Goal: Check status

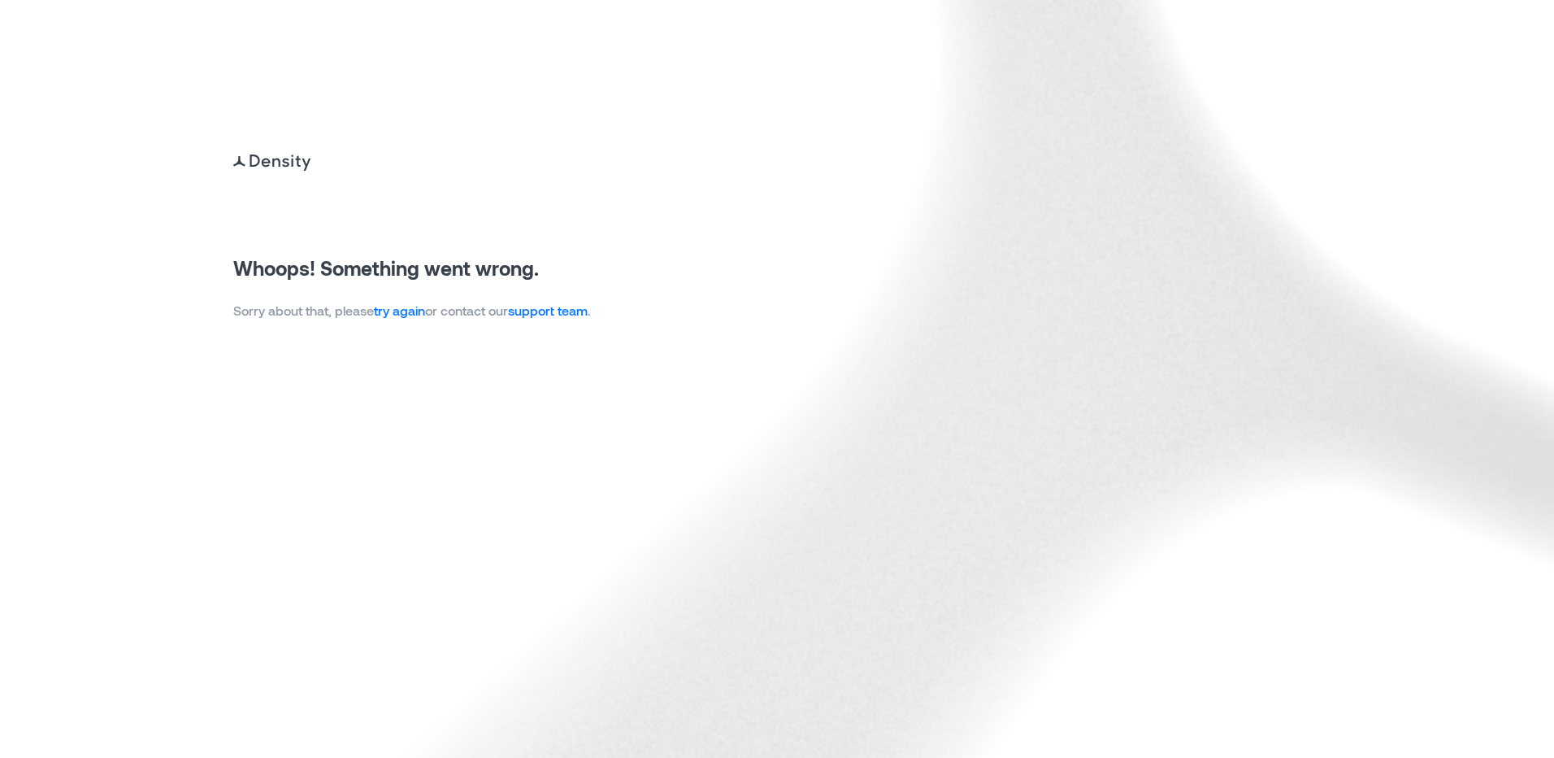
click at [410, 314] on link "try again" at bounding box center [399, 309] width 51 height 15
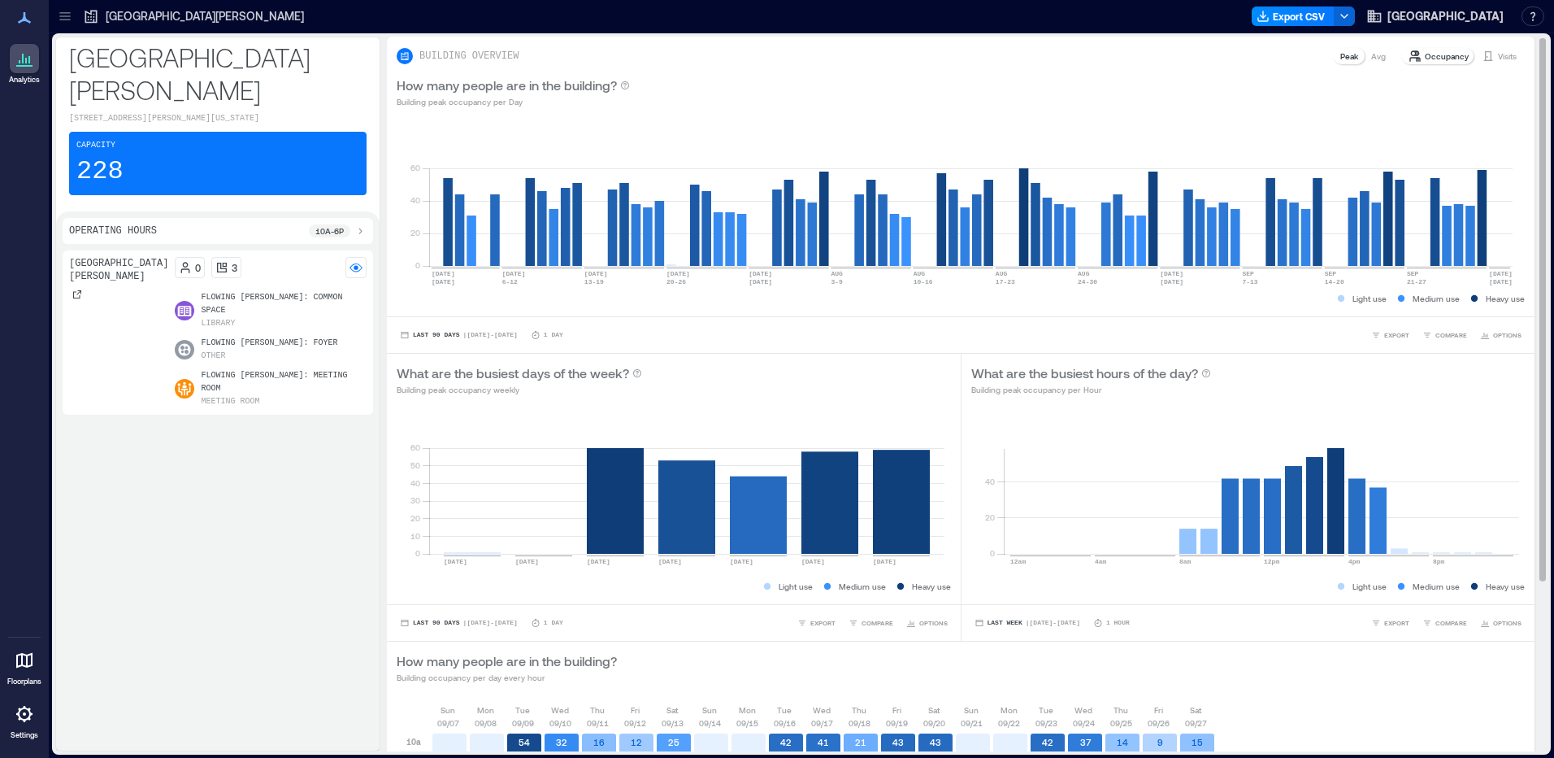
click at [1498, 59] on p "Visits" at bounding box center [1507, 56] width 19 height 13
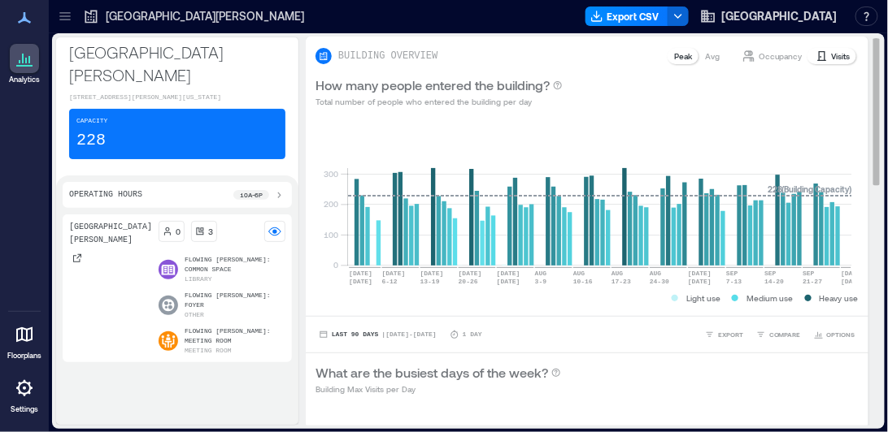
drag, startPoint x: 624, startPoint y: 395, endPoint x: 696, endPoint y: 384, distance: 72.4
click at [696, 384] on div "What are the busiest days of the week? Building Max Visits per Day" at bounding box center [587, 380] width 562 height 52
